Goal: Complete application form

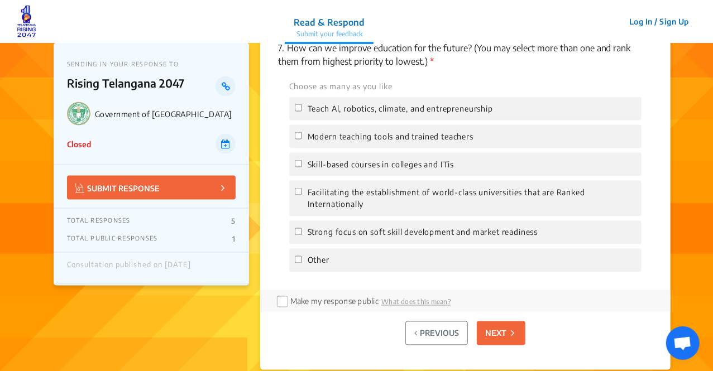
scroll to position [871, 0]
click at [491, 329] on p "NEXT" at bounding box center [495, 333] width 21 height 12
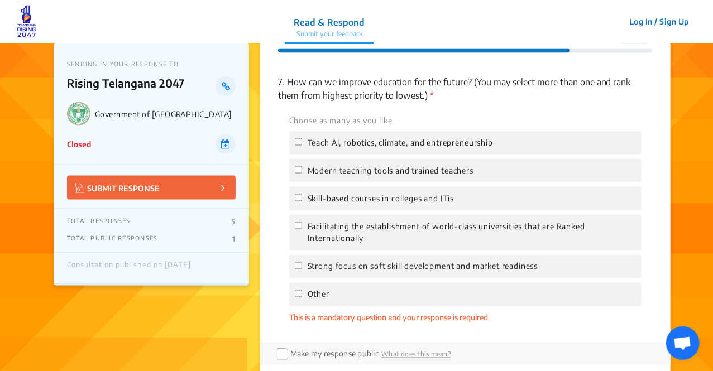
scroll to position [837, 0]
drag, startPoint x: 381, startPoint y: 189, endPoint x: 370, endPoint y: 173, distance: 19.7
click at [370, 173] on div "Choose as many as you like Teach Al, robotics, climate, and entrepreneurship Mo…" at bounding box center [465, 218] width 375 height 210
click at [370, 173] on span "Modern teaching tools and trained teachers" at bounding box center [391, 170] width 166 height 12
click at [302, 173] on input "Modern teaching tools and trained teachers" at bounding box center [298, 169] width 7 height 7
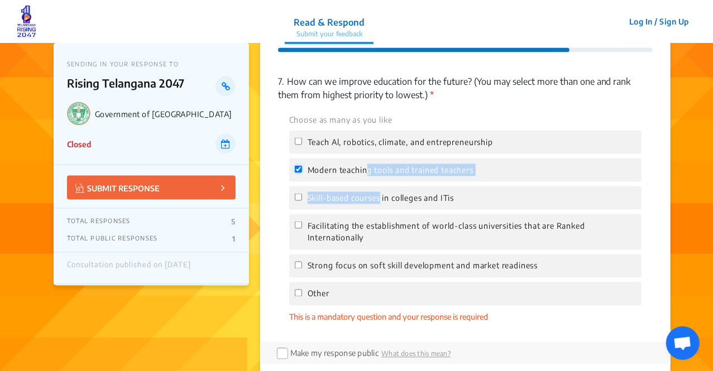
checkbox input "true"
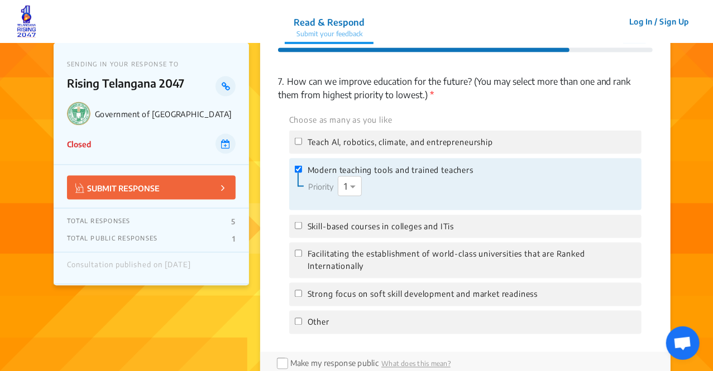
click at [338, 230] on span "Skill-based courses in colleges and ITis" at bounding box center [381, 227] width 147 height 12
click at [302, 229] on input "Skill-based courses in colleges and ITis" at bounding box center [298, 225] width 7 height 7
checkbox input "true"
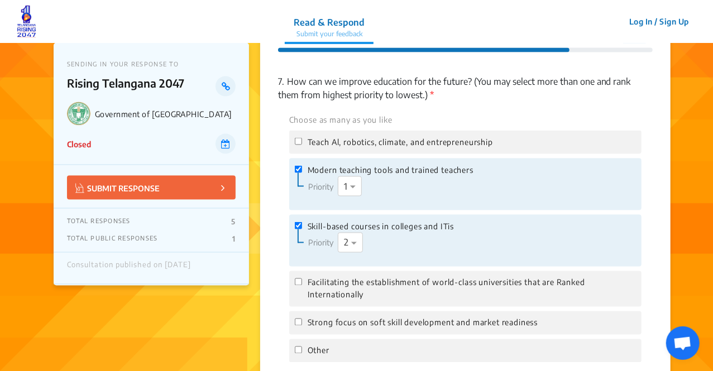
click at [333, 283] on span "Facilitating the establishment of world-class universities that are Ranked Inte…" at bounding box center [472, 289] width 328 height 25
click at [302, 283] on input "Facilitating the establishment of world-class universities that are Ranked Inte…" at bounding box center [298, 282] width 7 height 7
checkbox input "true"
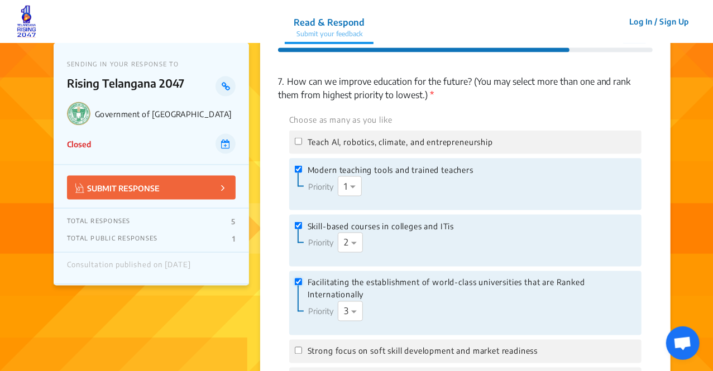
scroll to position [922, 0]
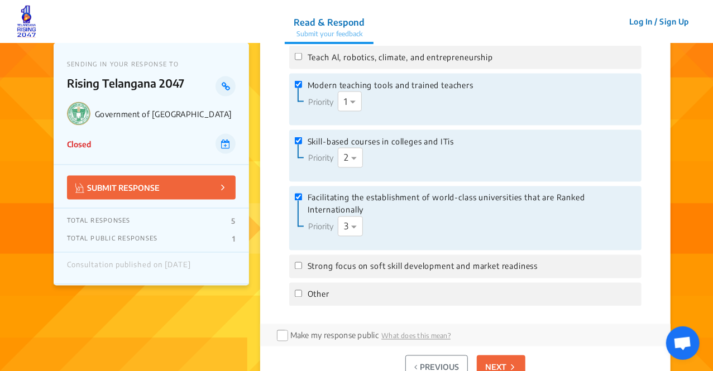
click at [502, 367] on p "NEXT" at bounding box center [495, 368] width 21 height 12
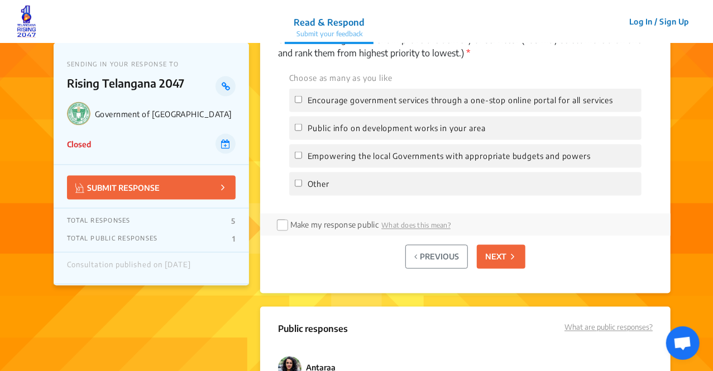
scroll to position [884, 0]
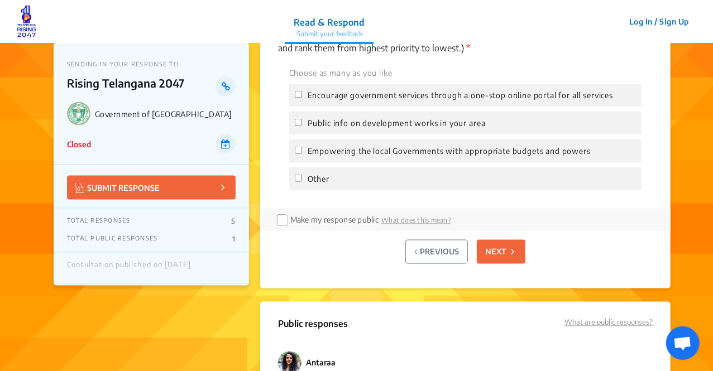
click at [370, 127] on span "Public info on development works in your area" at bounding box center [397, 123] width 178 height 12
click at [302, 126] on input "Public info on development works in your area" at bounding box center [298, 122] width 7 height 7
checkbox input "true"
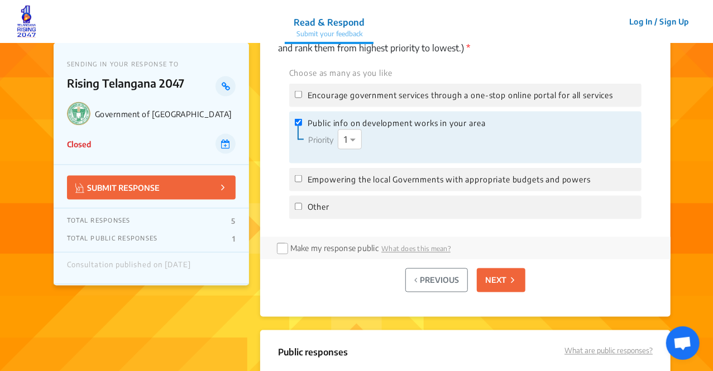
click at [309, 217] on div "Other" at bounding box center [465, 207] width 352 height 23
click at [295, 206] on input "Other" at bounding box center [298, 206] width 7 height 7
checkbox input "true"
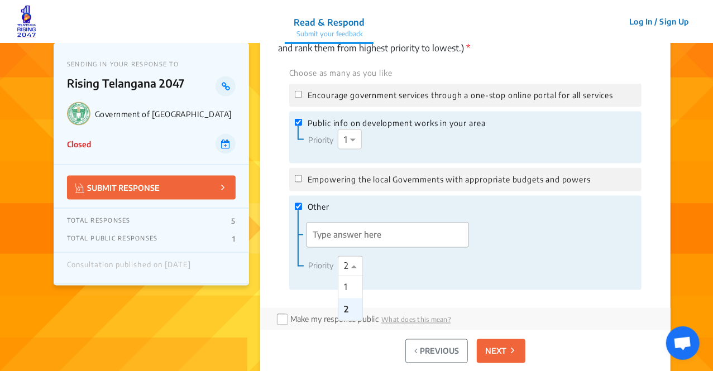
click at [350, 269] on span at bounding box center [355, 266] width 14 height 13
click at [385, 232] on input "'Type answer here' | translate" at bounding box center [387, 235] width 161 height 25
click at [355, 265] on span at bounding box center [355, 266] width 14 height 13
click at [370, 237] on input "'Type answer here' | translate" at bounding box center [387, 235] width 161 height 25
click at [319, 99] on span "Encourage government services through a one-stop online portal for all services" at bounding box center [460, 95] width 305 height 12
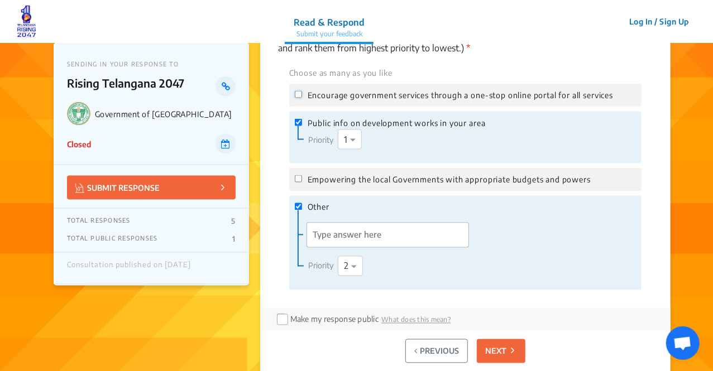
click at [302, 98] on input "Encourage government services through a one-stop online portal for all services" at bounding box center [298, 94] width 7 height 7
checkbox input "true"
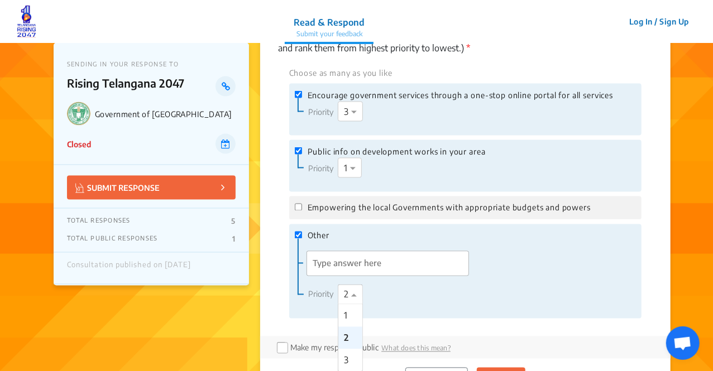
click at [353, 295] on span at bounding box center [355, 294] width 14 height 13
click at [399, 305] on div "Other Priority Select priority × 2" at bounding box center [465, 271] width 352 height 94
